Goal: Information Seeking & Learning: Check status

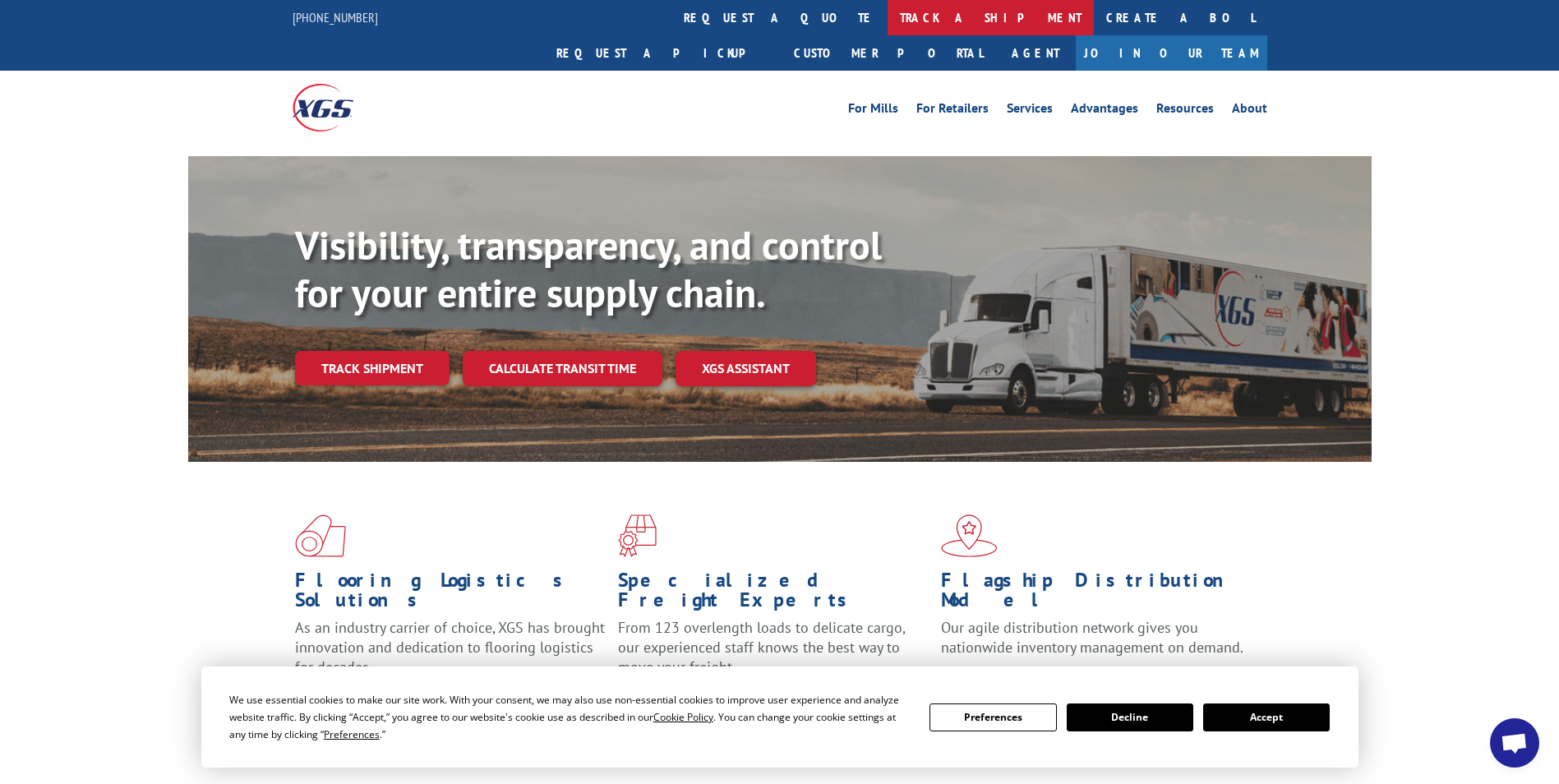
click at [887, 16] on link "track a shipment" at bounding box center [990, 17] width 206 height 35
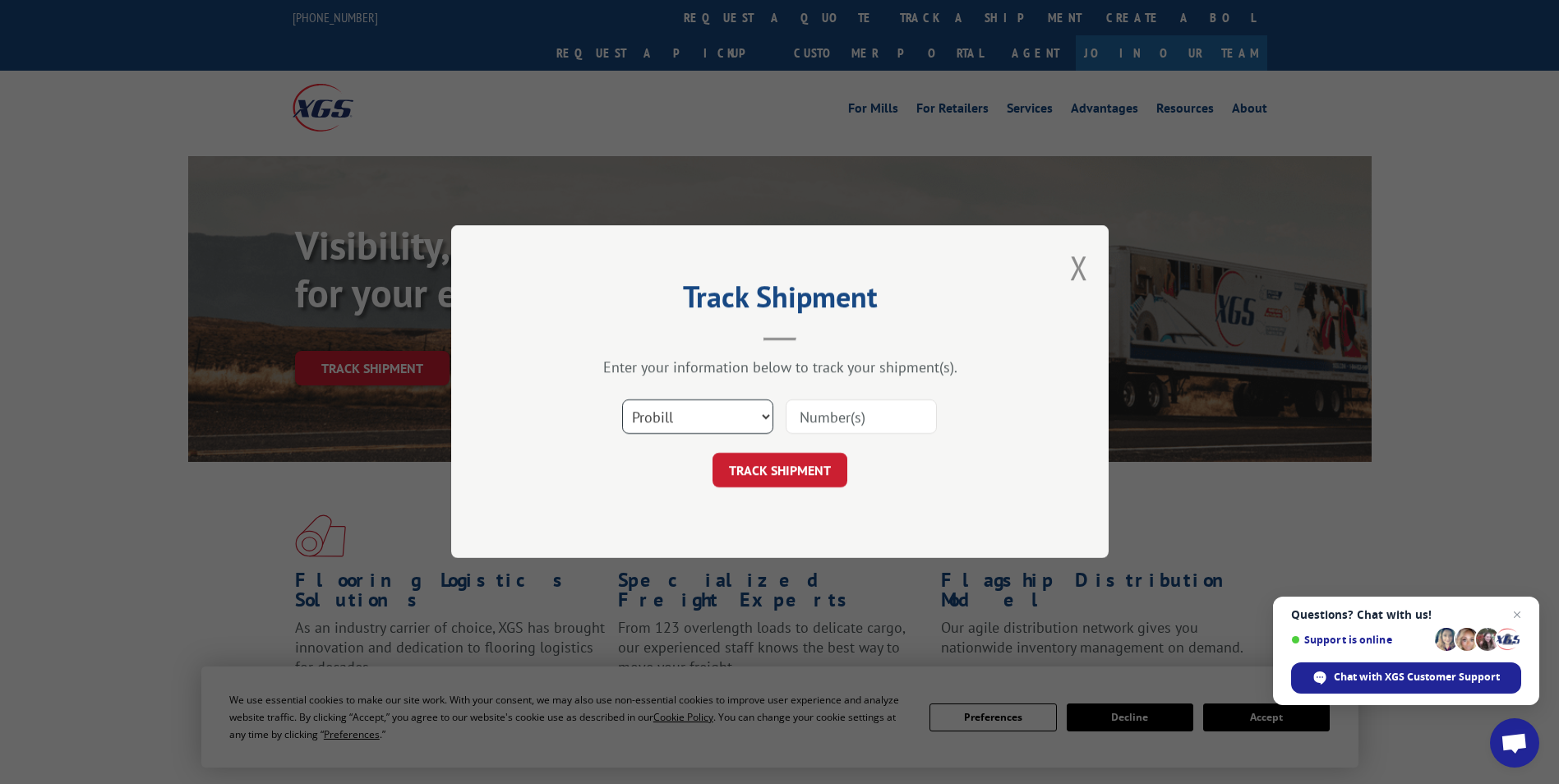
click at [757, 414] on select "Select category... Probill BOL PO" at bounding box center [697, 417] width 151 height 34
select select "po"
click at [622, 400] on select "Select category... Probill BOL PO" at bounding box center [697, 417] width 151 height 34
click at [820, 404] on input at bounding box center [862, 417] width 151 height 34
type input "07579972"
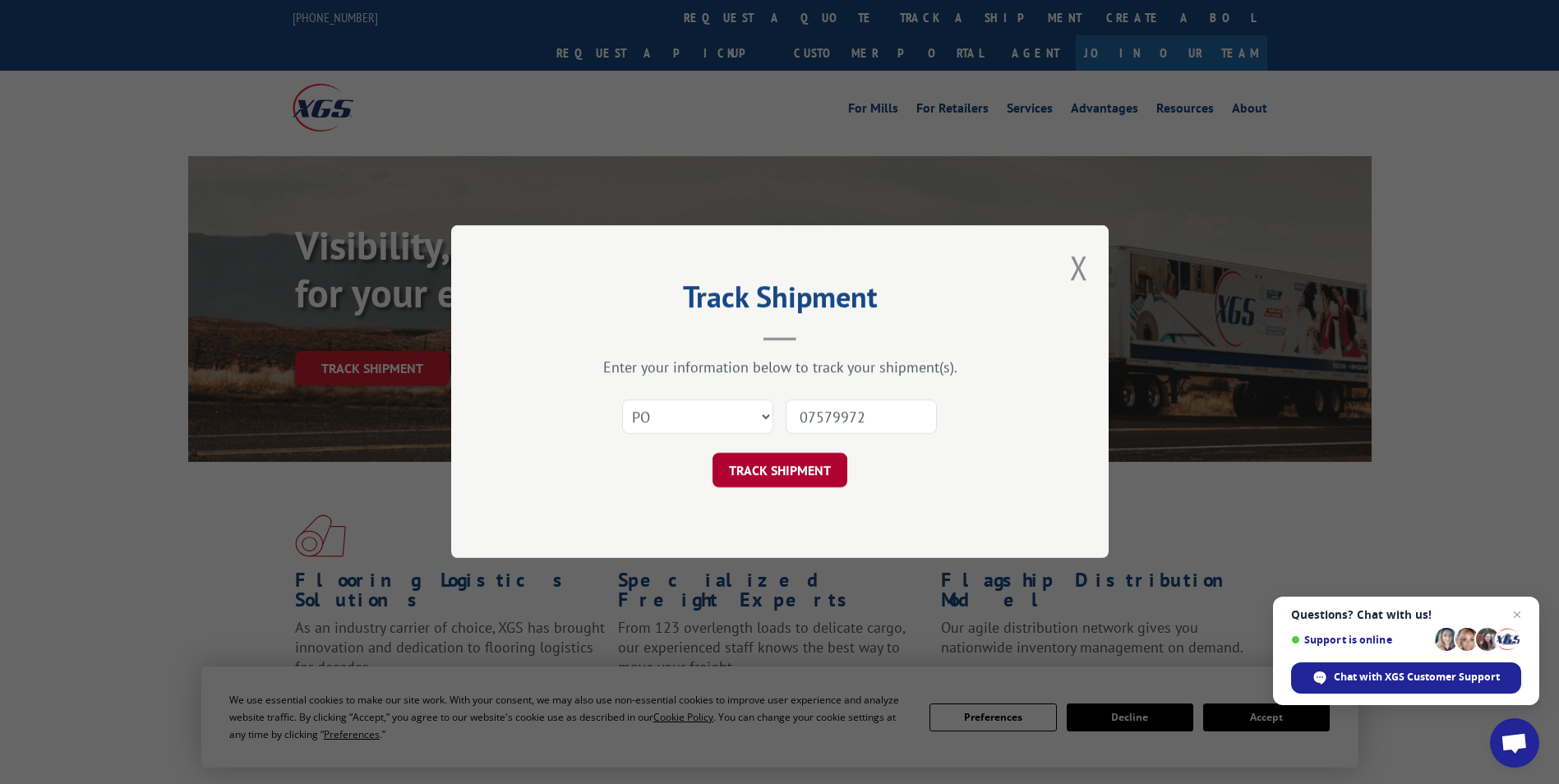
click at [807, 474] on button "TRACK SHIPMENT" at bounding box center [779, 471] width 135 height 34
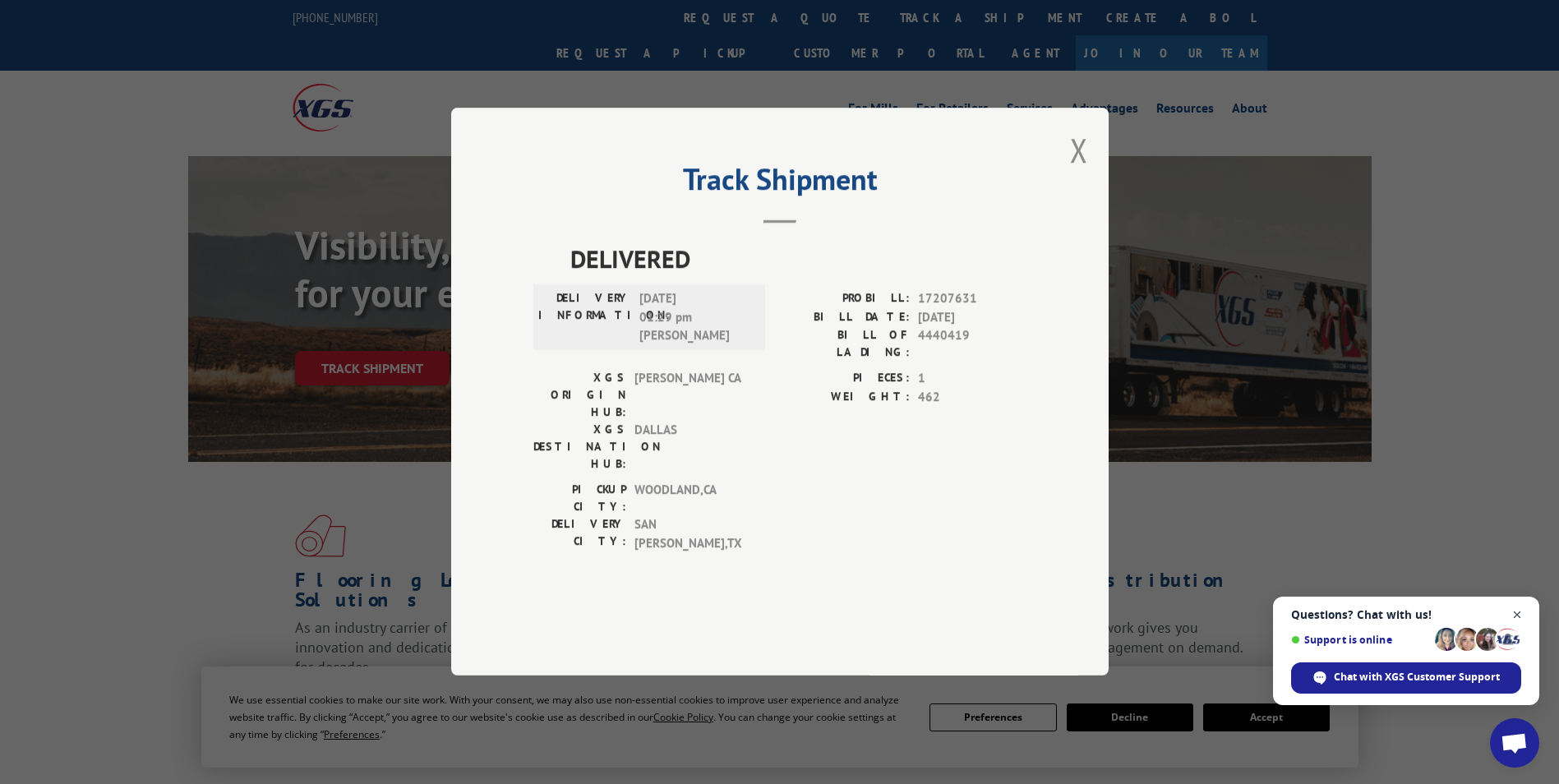
click at [1519, 612] on span "Close chat" at bounding box center [1518, 615] width 21 height 21
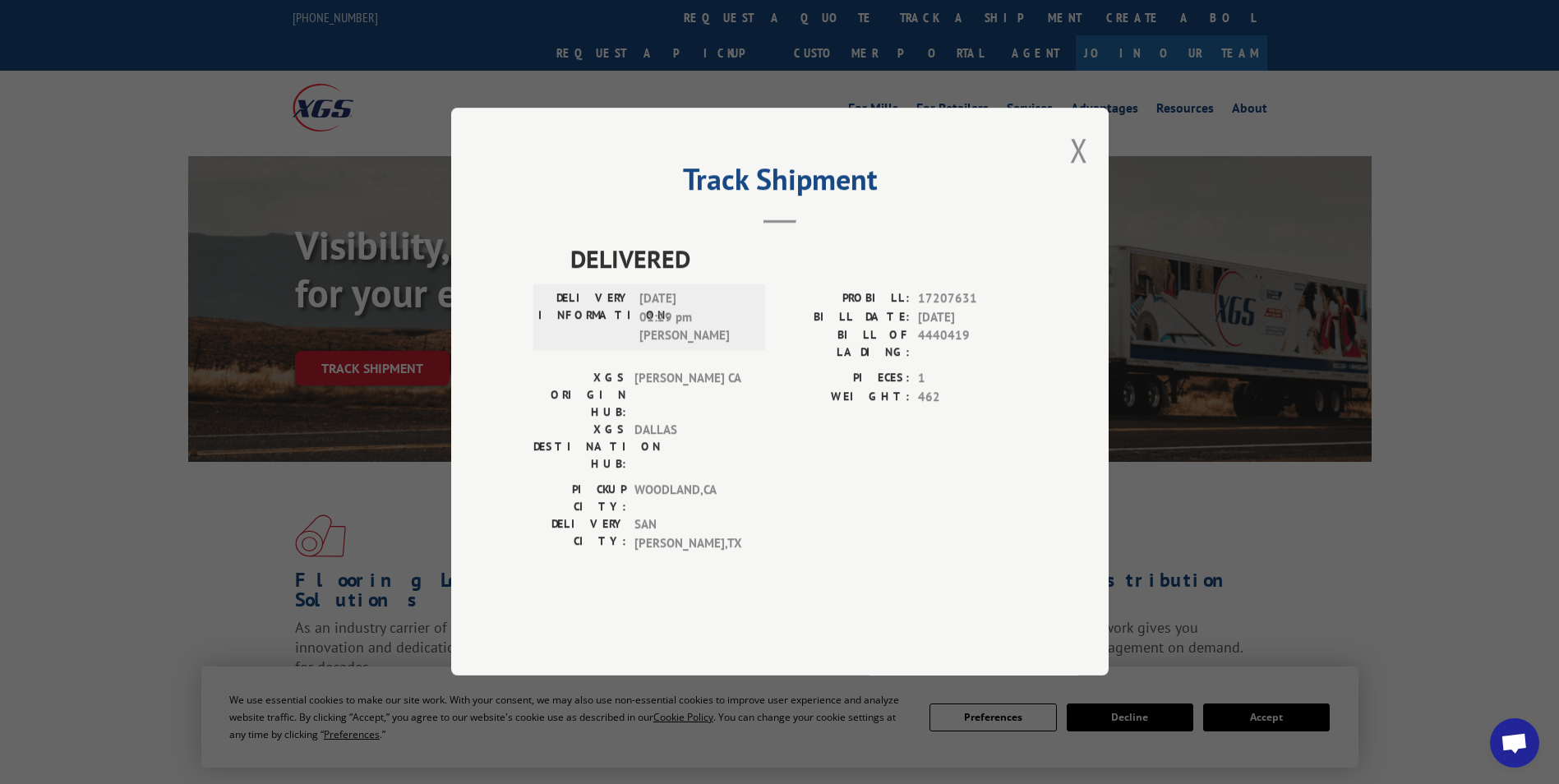
click at [527, 289] on div "Track Shipment DELIVERED DELIVERY INFORMATION: [DATE] 01:29 pm [PERSON_NAME]: 1…" at bounding box center [779, 391] width 657 height 568
